Goal: Entertainment & Leisure: Consume media (video, audio)

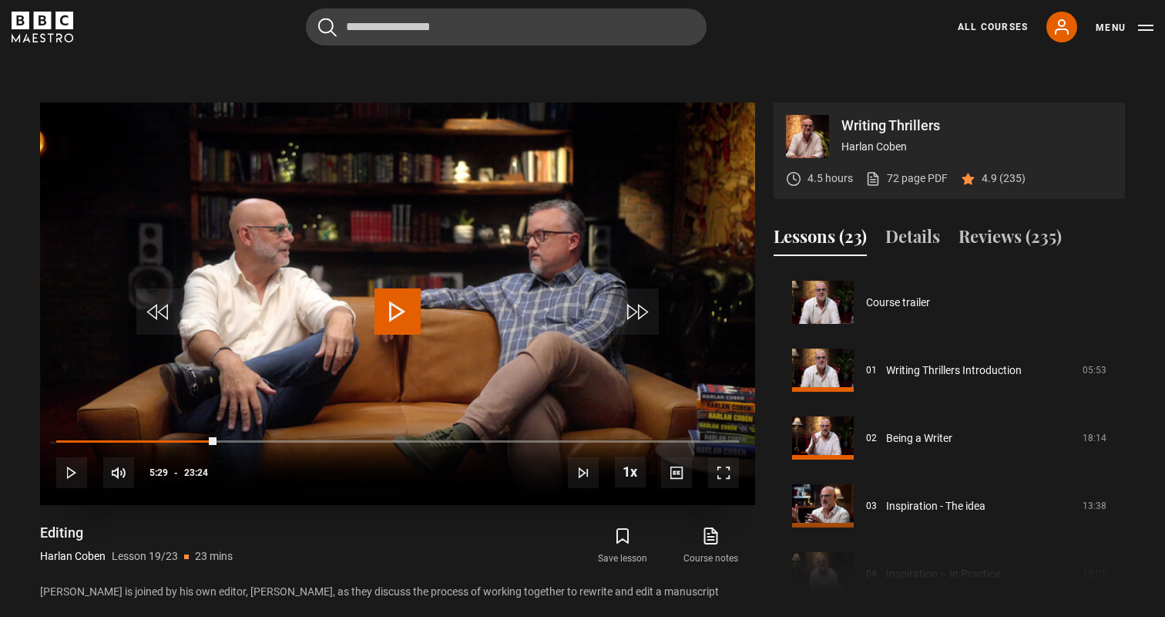
scroll to position [1221, 0]
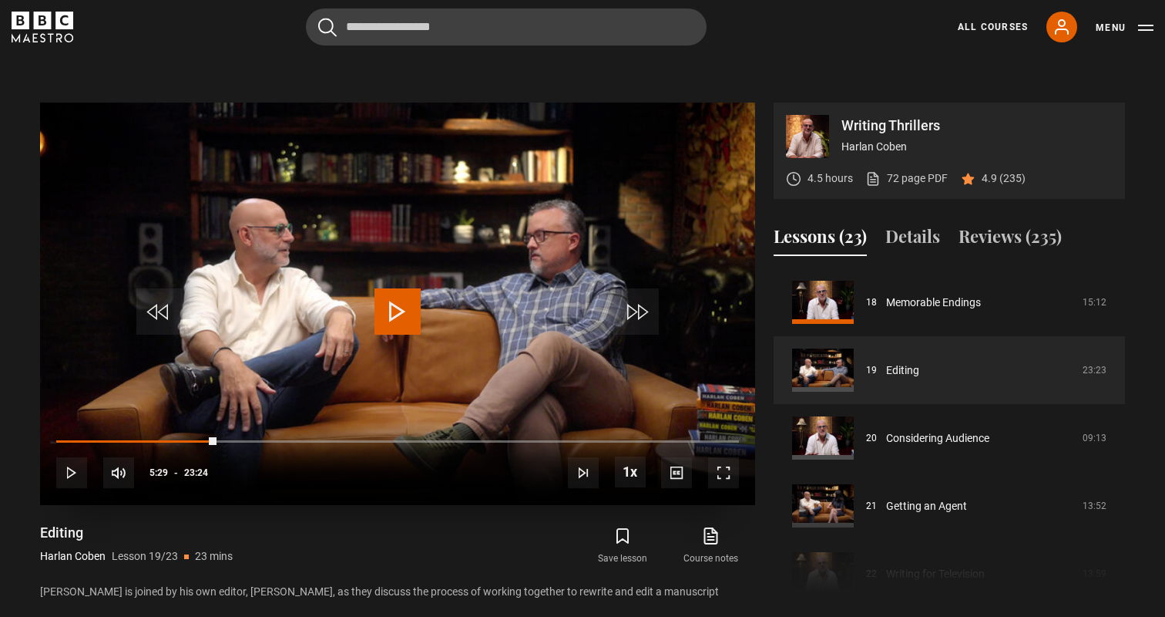
click at [68, 467] on span "Video Player" at bounding box center [71, 472] width 31 height 31
click at [732, 457] on span "Video Player" at bounding box center [723, 472] width 31 height 31
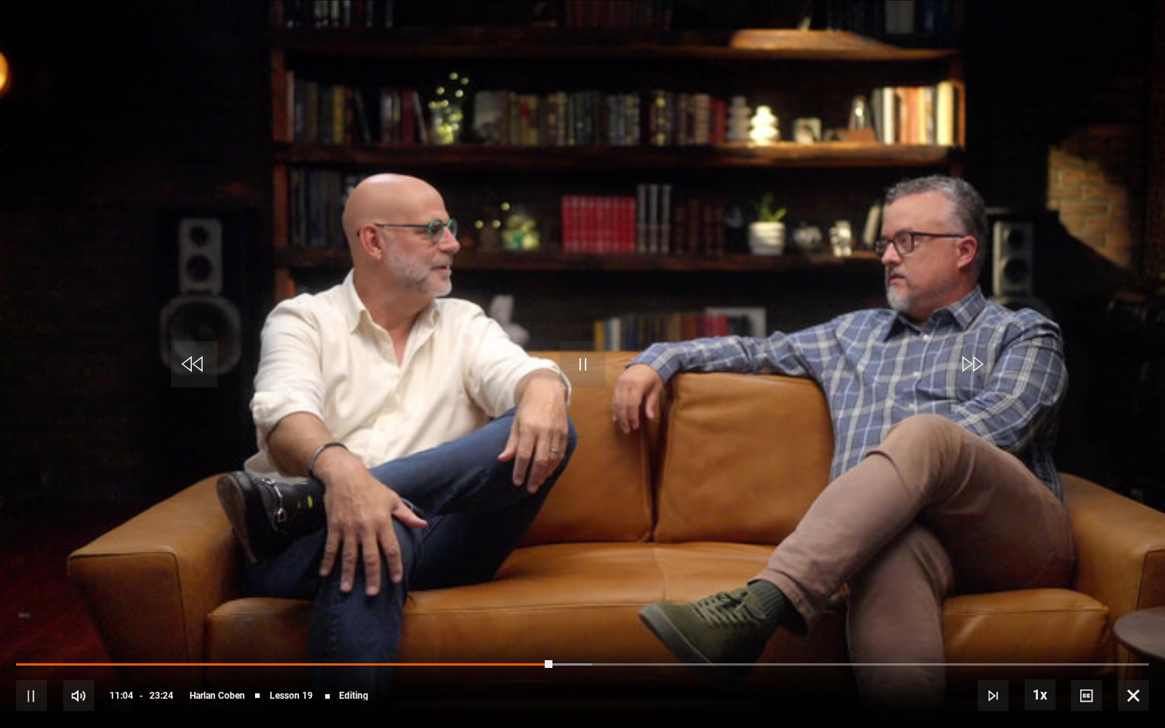
click at [37, 616] on span "Video Player" at bounding box center [31, 696] width 31 height 31
click at [35, 616] on span "Video Player" at bounding box center [31, 696] width 31 height 31
click at [580, 363] on span "Video Player" at bounding box center [583, 364] width 46 height 46
click at [583, 363] on span "Video Player" at bounding box center [583, 364] width 46 height 46
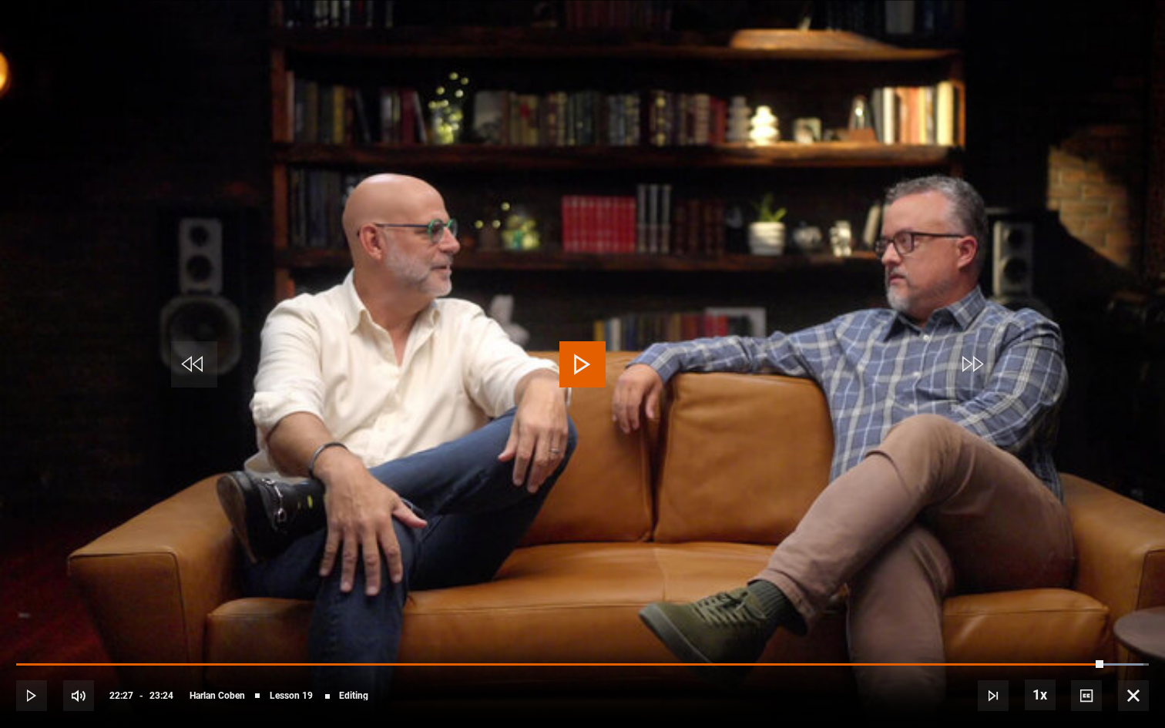
click at [1137, 616] on span "Video Player" at bounding box center [1133, 696] width 31 height 31
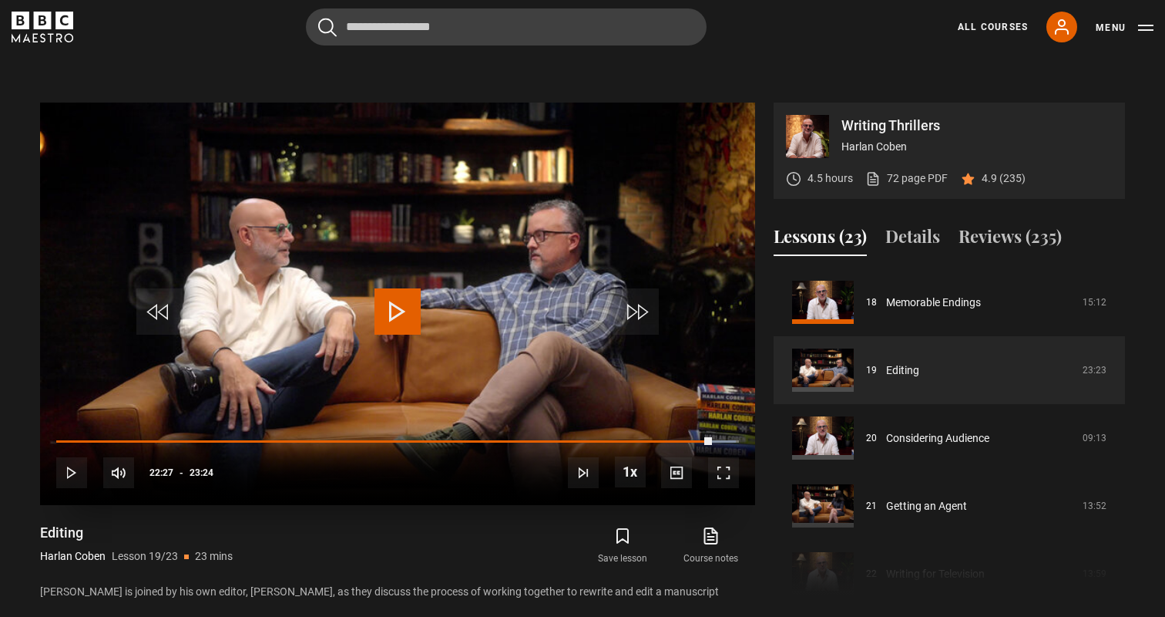
click at [395, 297] on span "Video Player" at bounding box center [398, 311] width 46 height 46
click at [723, 462] on span "Video Player" at bounding box center [723, 472] width 31 height 31
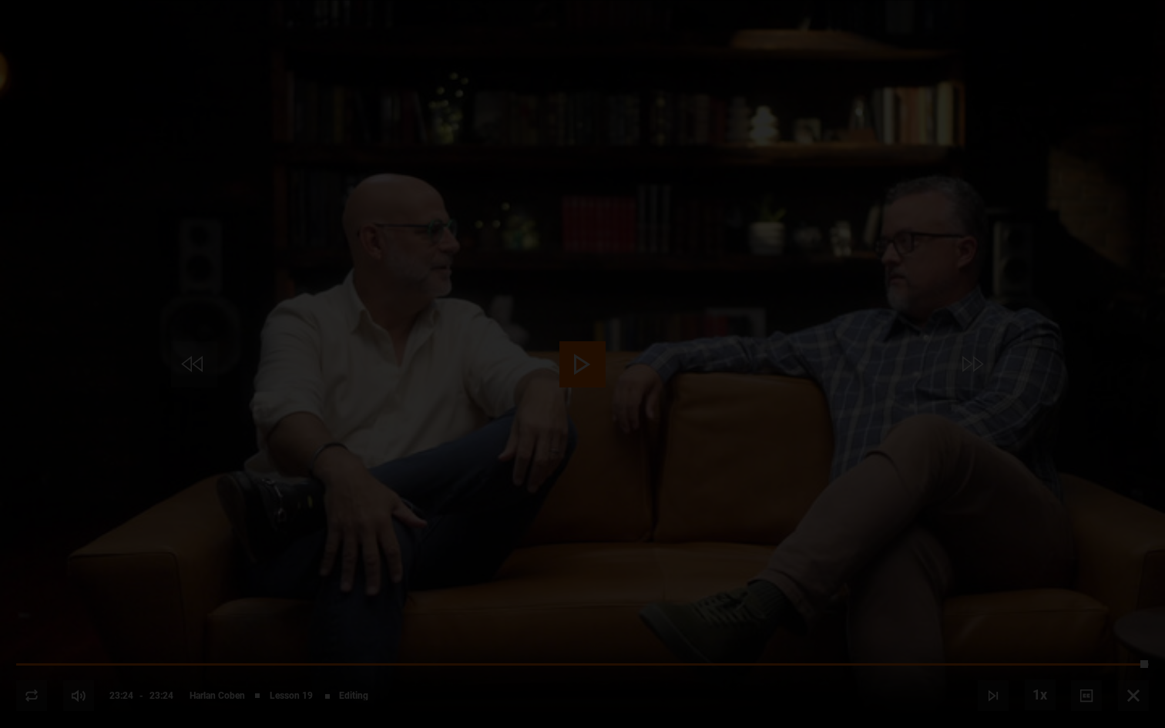
click at [579, 362] on div "Lesson Completed Up next Considering Audience Cancel Do you want to save this l…" at bounding box center [582, 364] width 1165 height 728
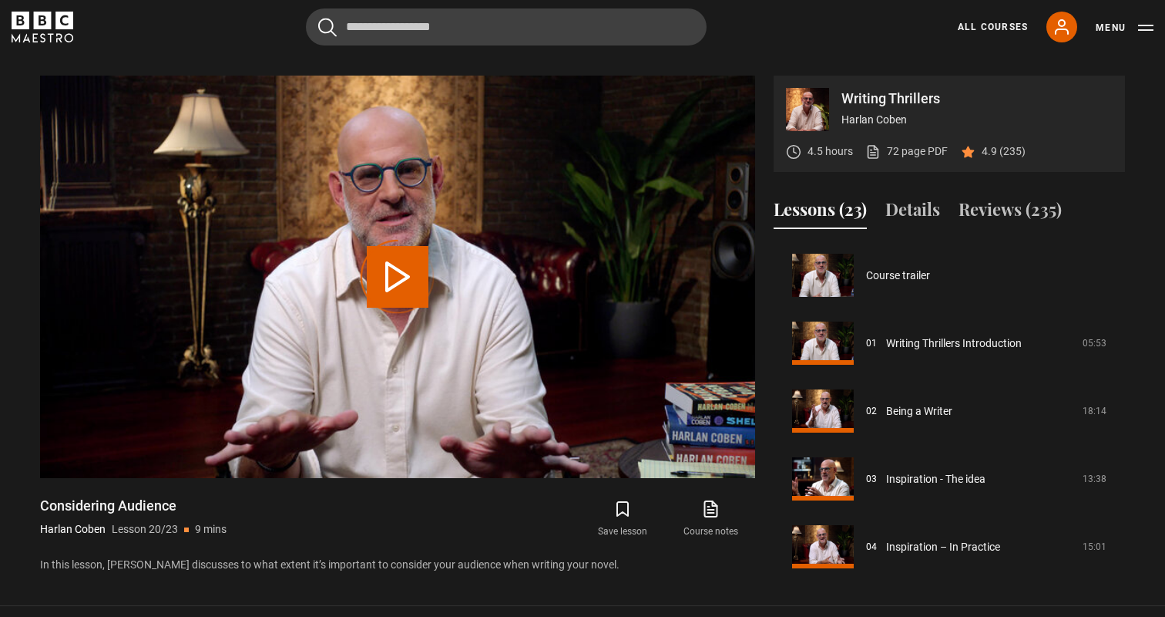
scroll to position [1289, 0]
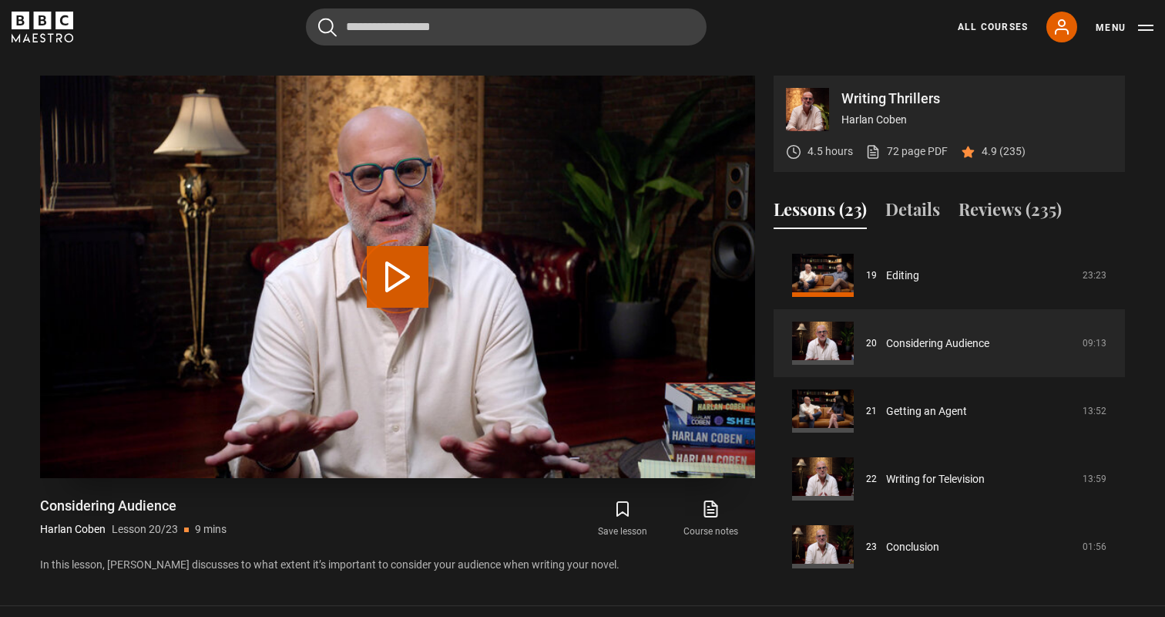
click at [395, 264] on div "Video Player is loading." at bounding box center [397, 276] width 77 height 77
click at [397, 258] on div "Video Player is loading." at bounding box center [397, 276] width 77 height 77
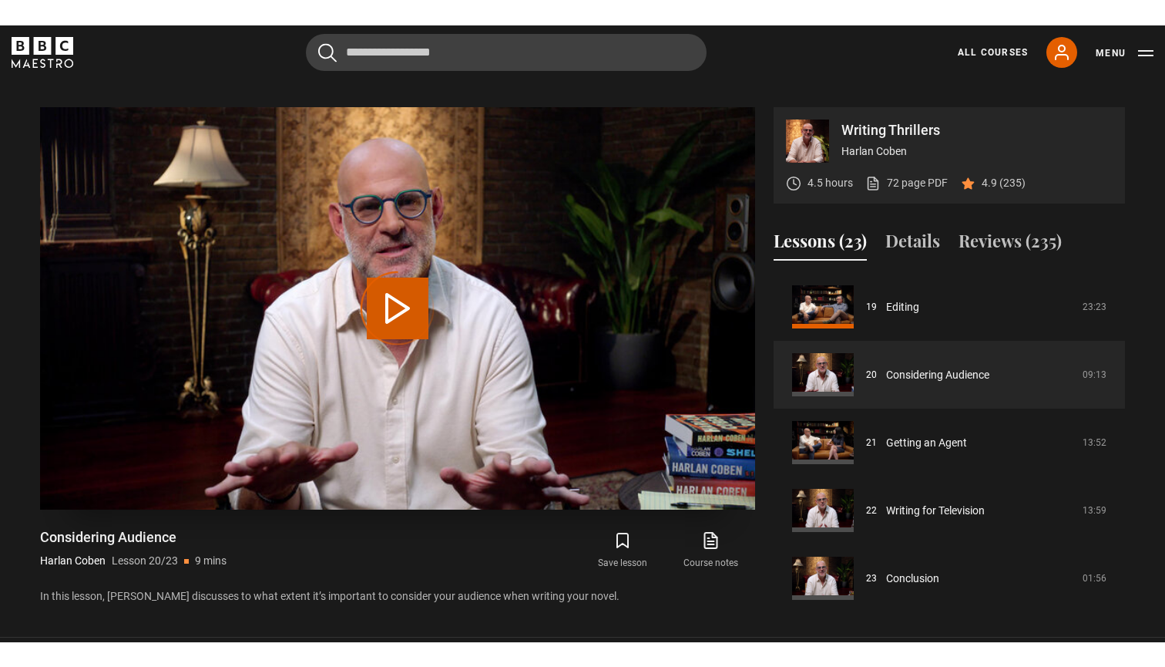
scroll to position [623, 0]
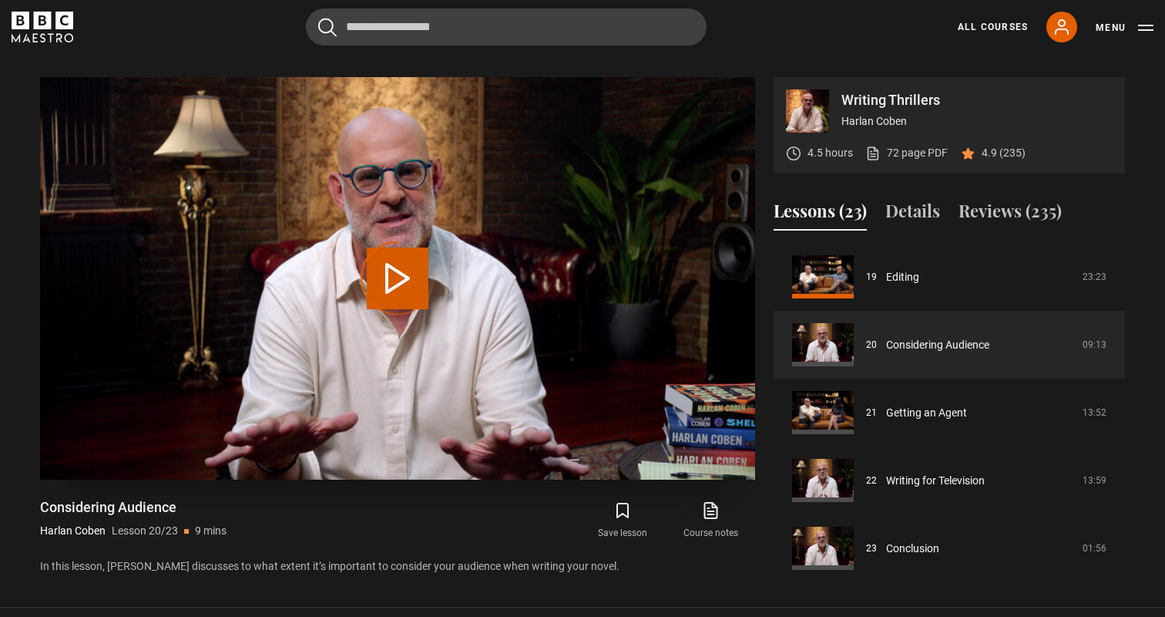
drag, startPoint x: 399, startPoint y: 250, endPoint x: 399, endPoint y: 233, distance: 17.7
click at [399, 246] on div "Video Player is loading." at bounding box center [397, 278] width 77 height 77
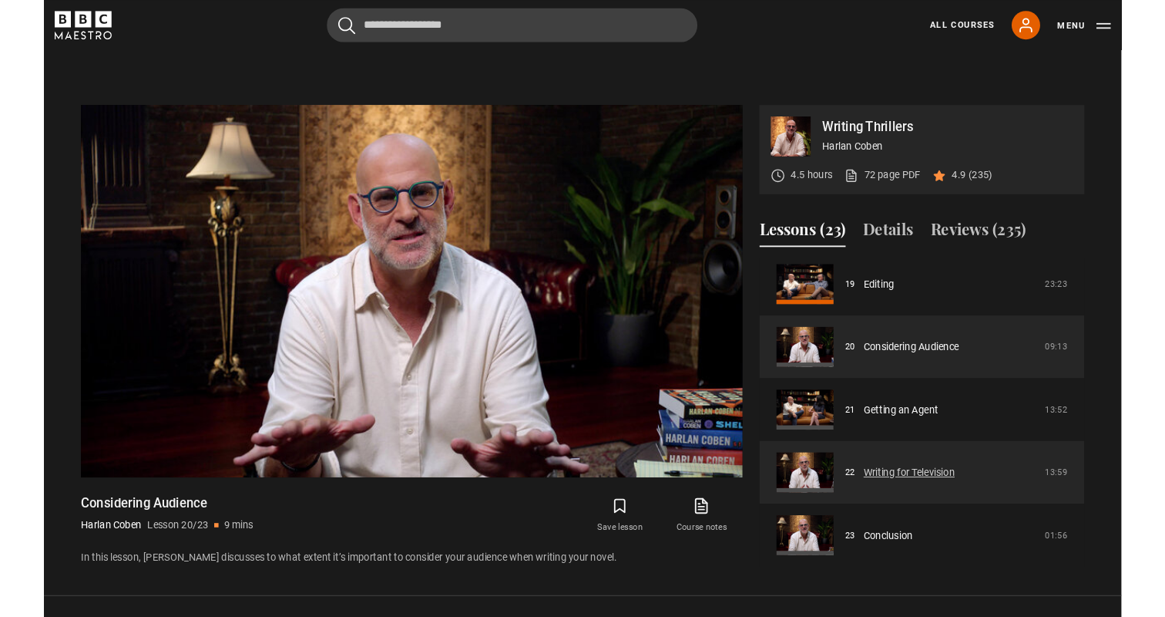
scroll to position [1295, 0]
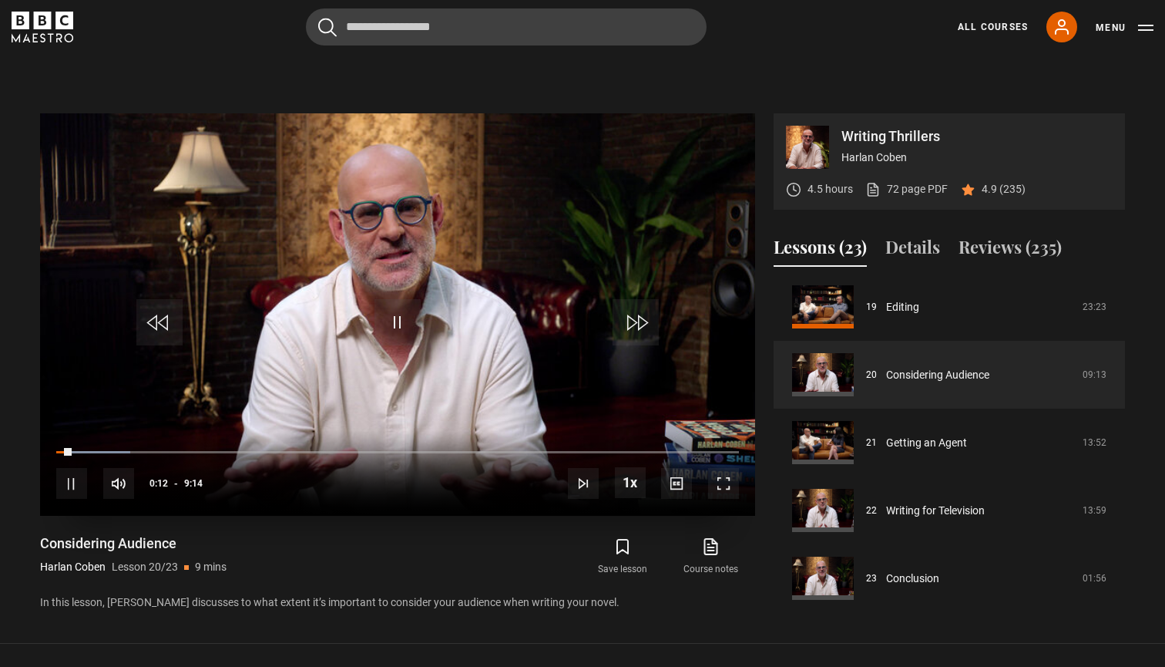
click at [70, 476] on span "Video Player" at bounding box center [71, 483] width 31 height 31
